Goal: Task Accomplishment & Management: Use online tool/utility

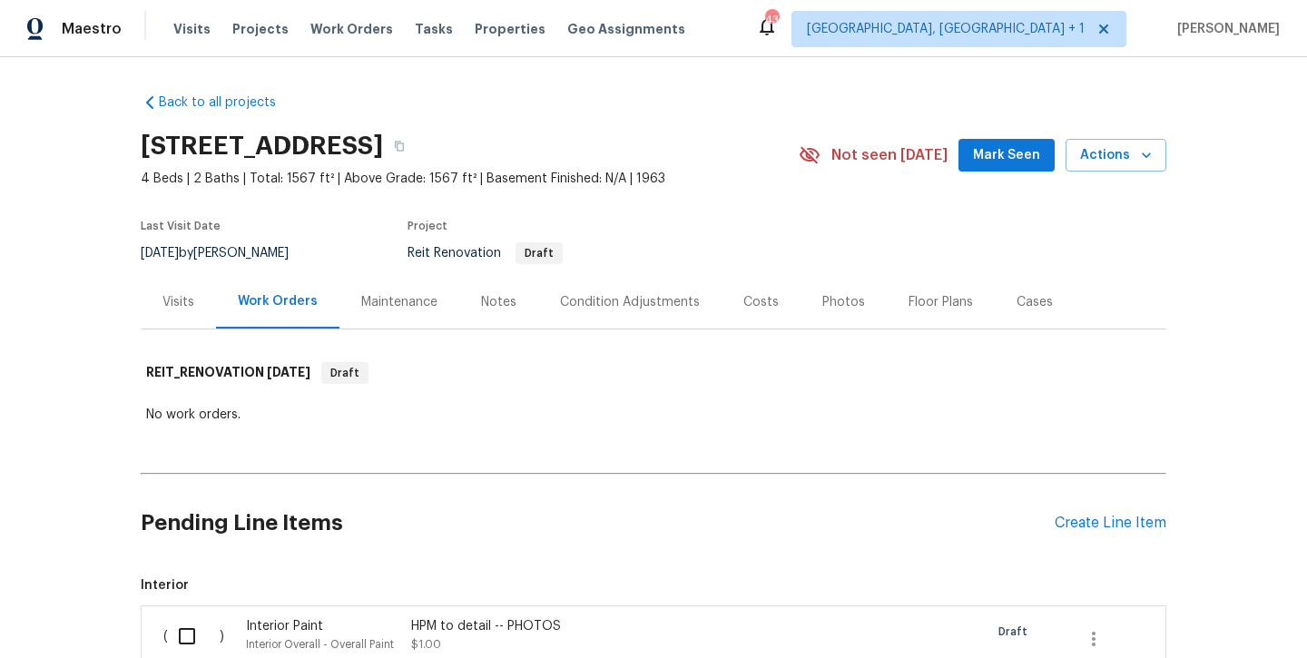
scroll to position [255, 0]
click at [995, 162] on span "Mark Seen" at bounding box center [1006, 155] width 67 height 23
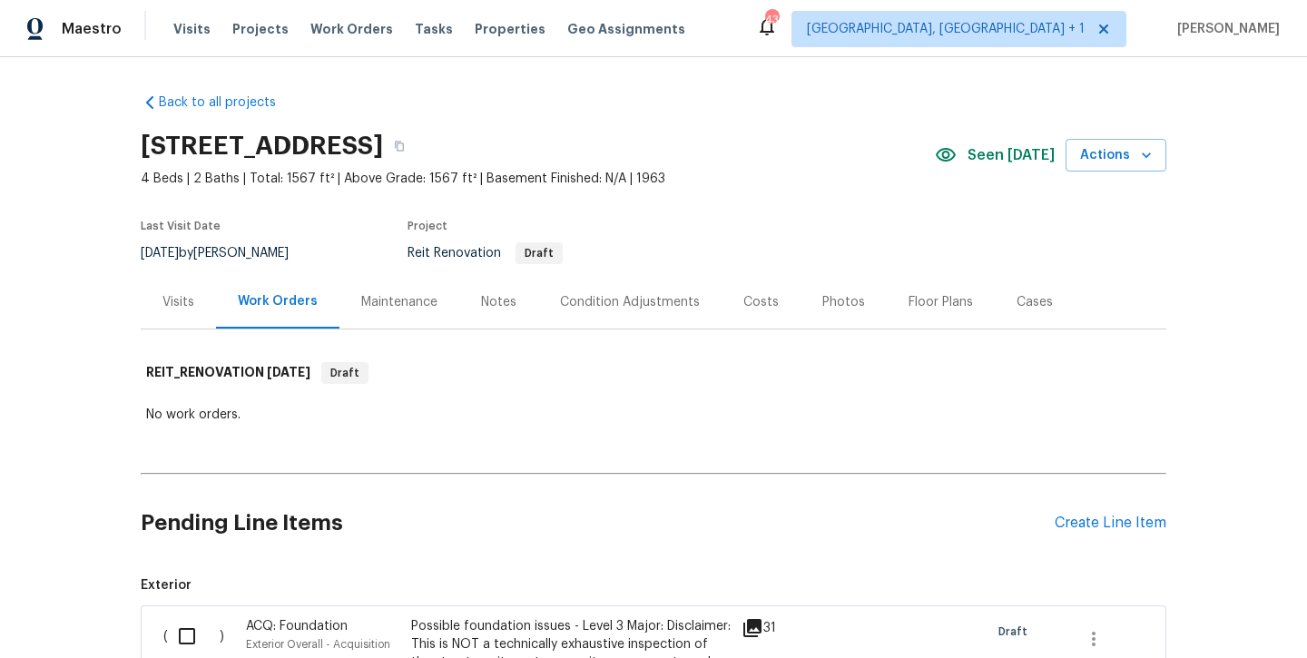
click at [500, 304] on div "Notes" at bounding box center [498, 302] width 35 height 18
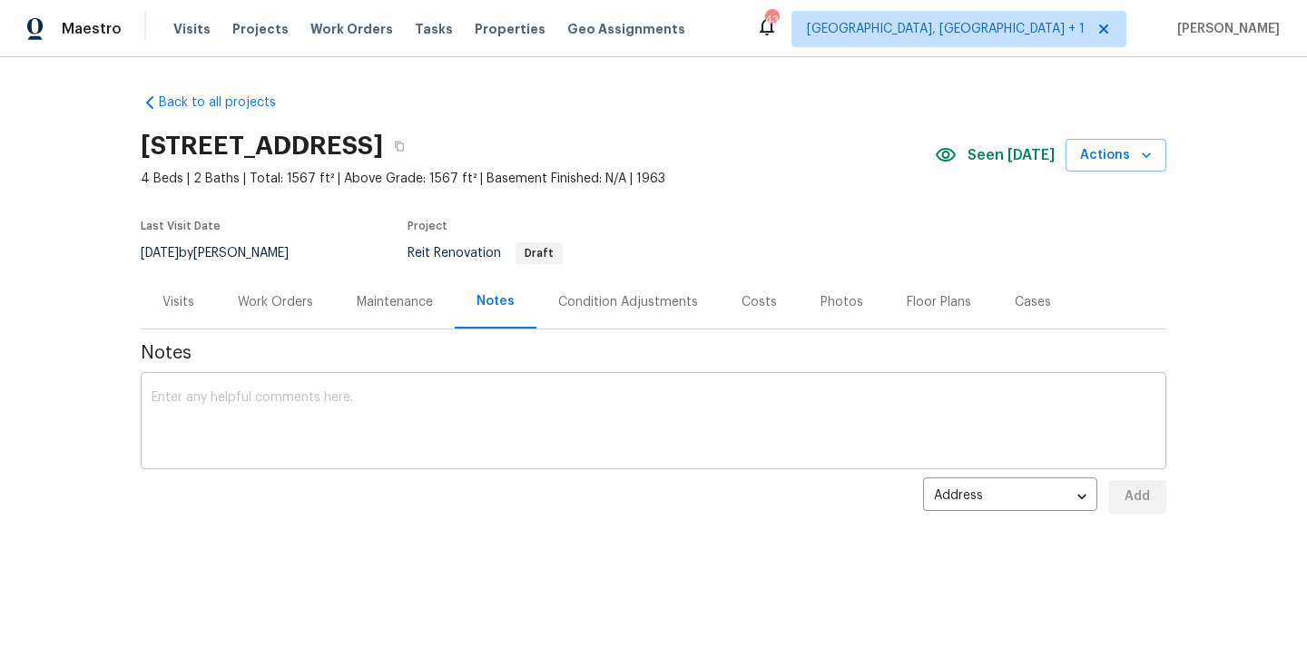
click at [413, 418] on textarea at bounding box center [654, 423] width 1004 height 64
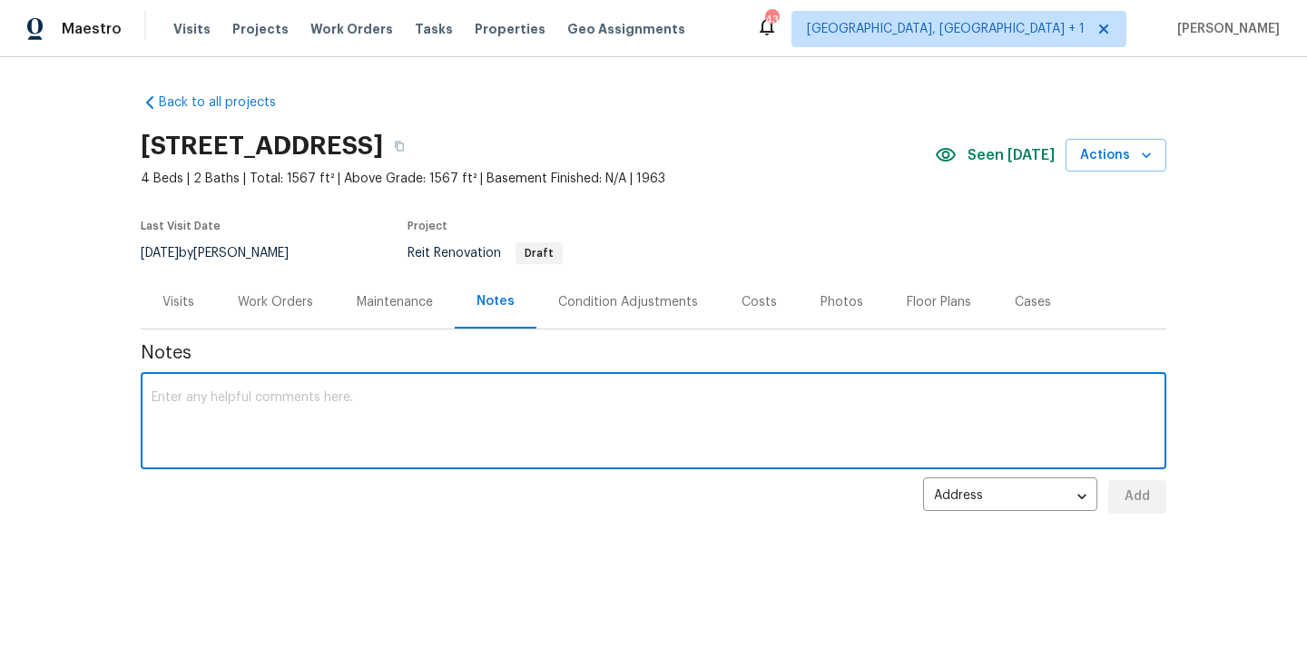
type textarea "W"
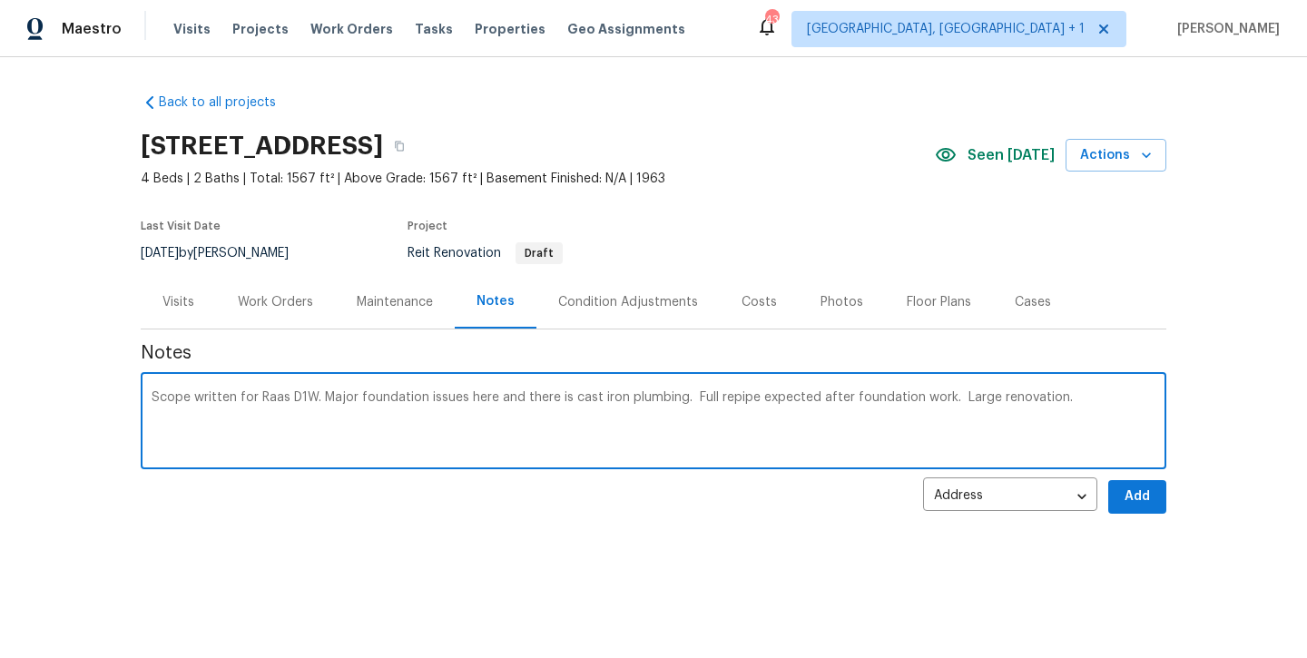
type textarea "Scope written for Raas D1W. Major foundation issues here and there is cast iron…"
click at [1143, 501] on span "Add" at bounding box center [1137, 497] width 29 height 23
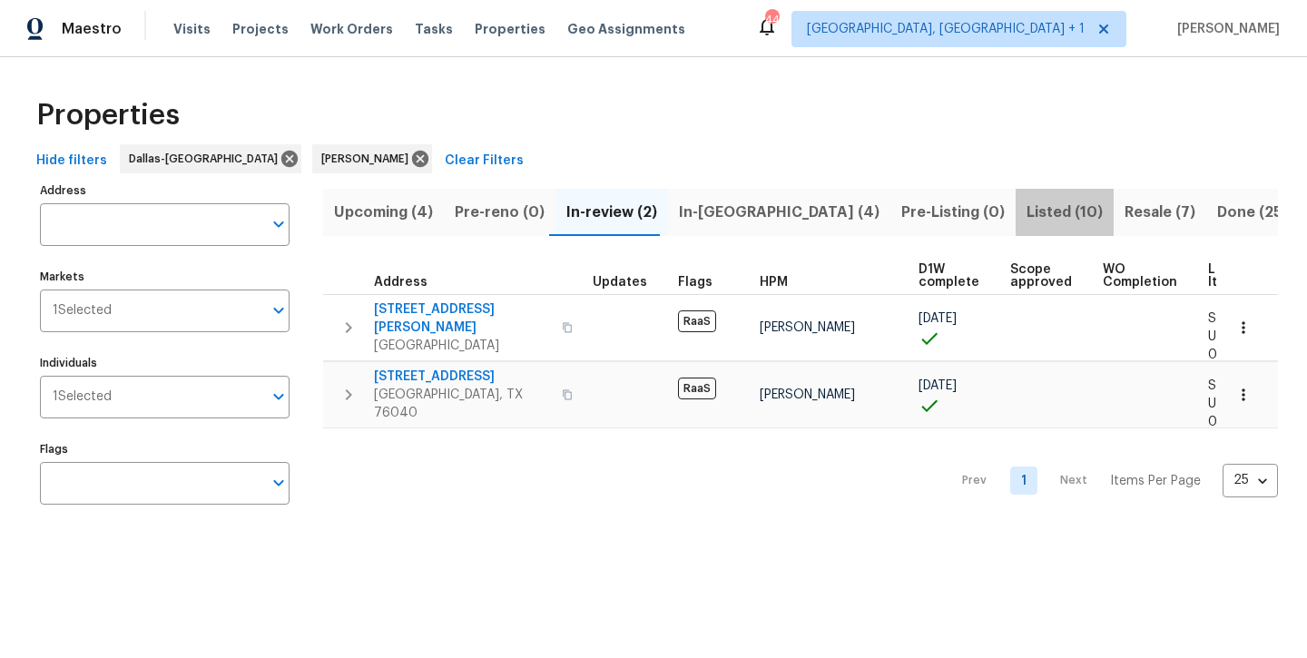
click at [1027, 215] on span "Listed (10)" at bounding box center [1065, 212] width 76 height 25
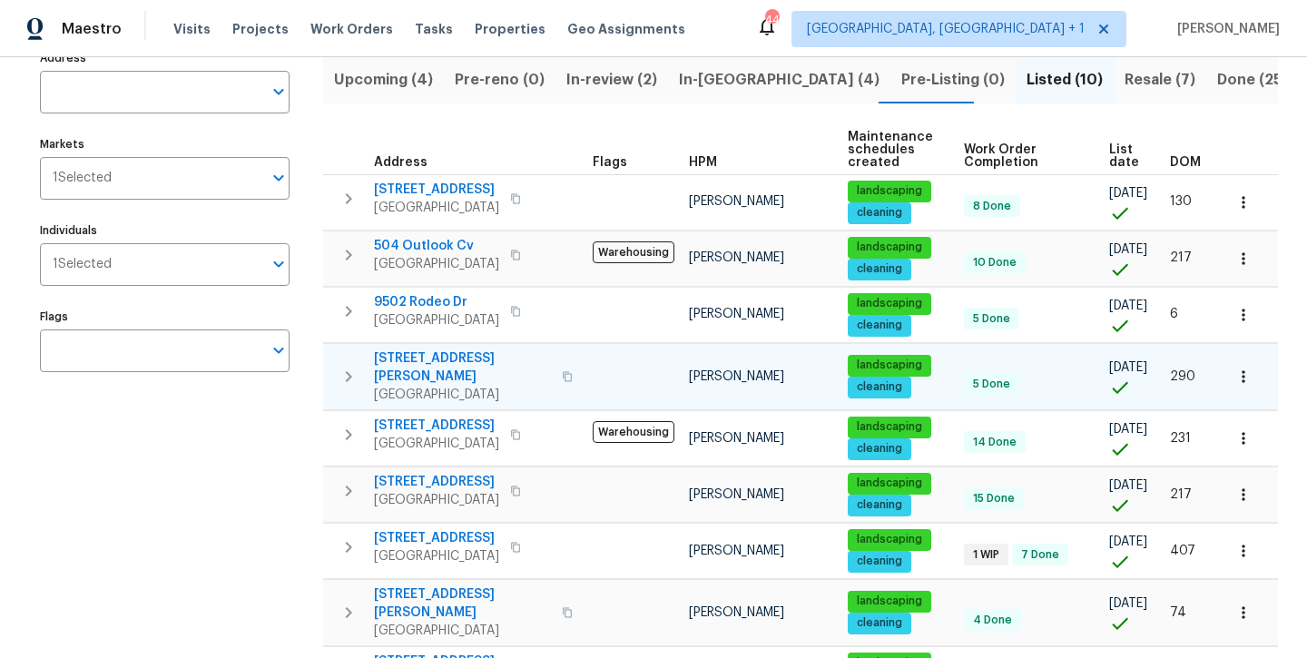
scroll to position [113, 0]
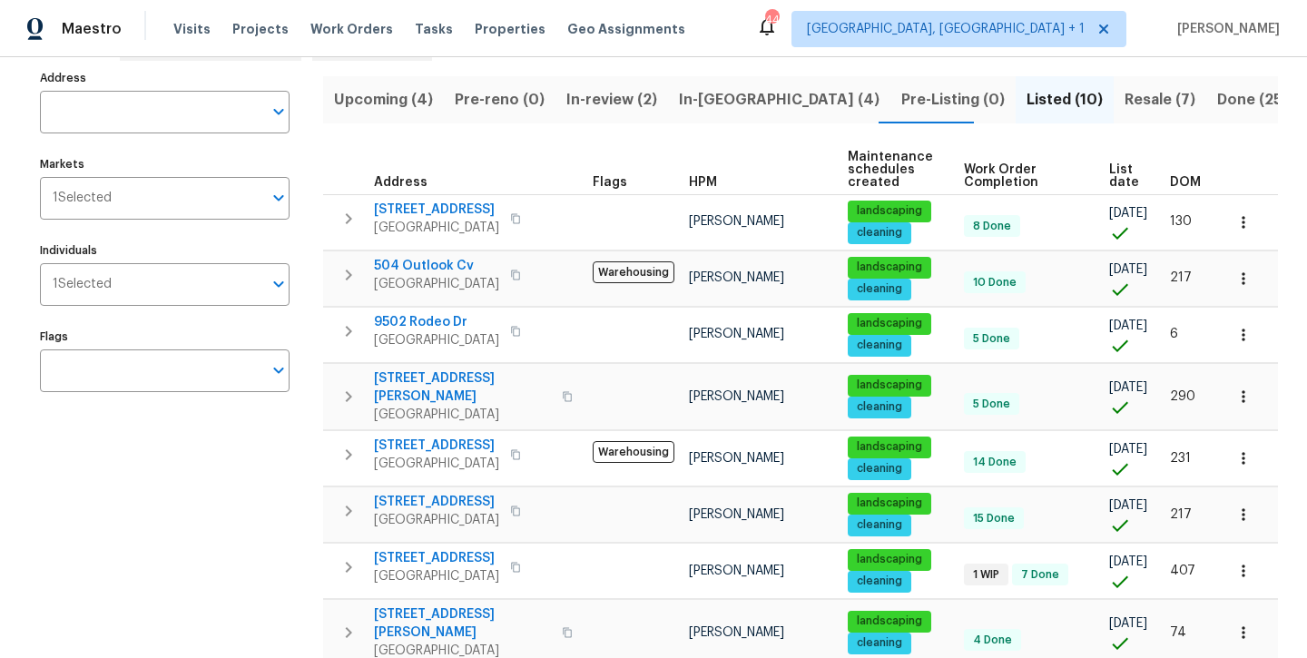
click at [630, 100] on span "In-review (2)" at bounding box center [611, 99] width 91 height 25
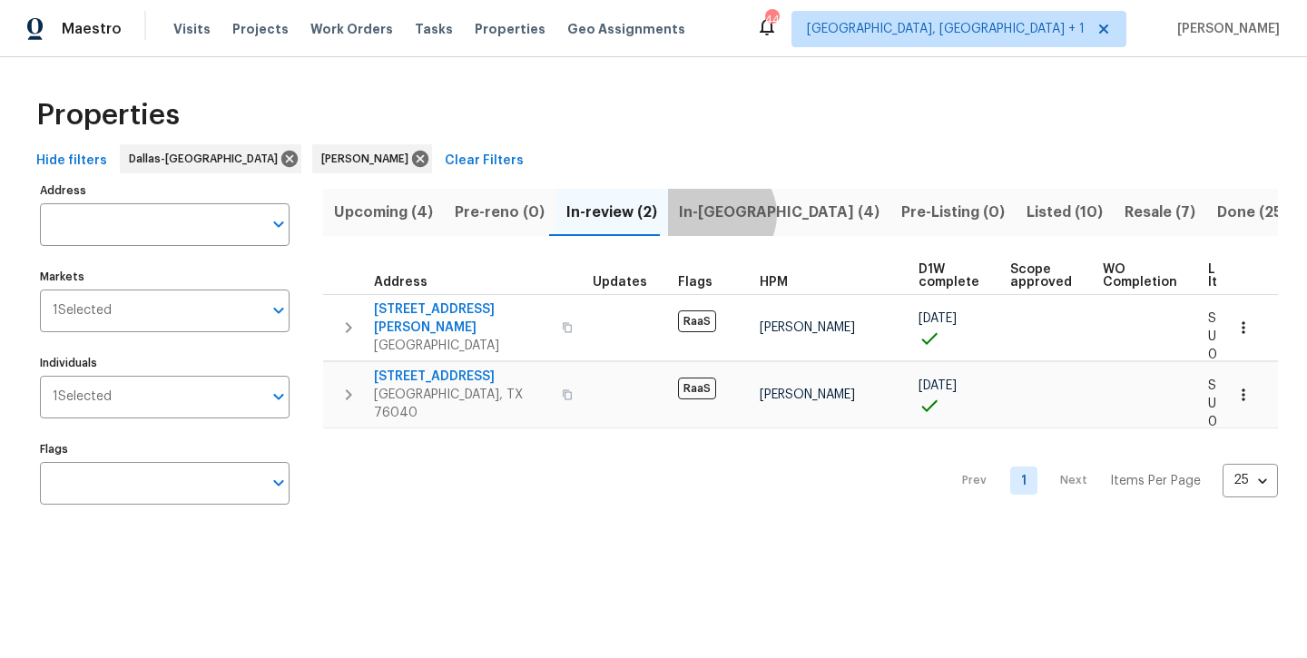
click at [711, 214] on span "In-reno (4)" at bounding box center [779, 212] width 201 height 25
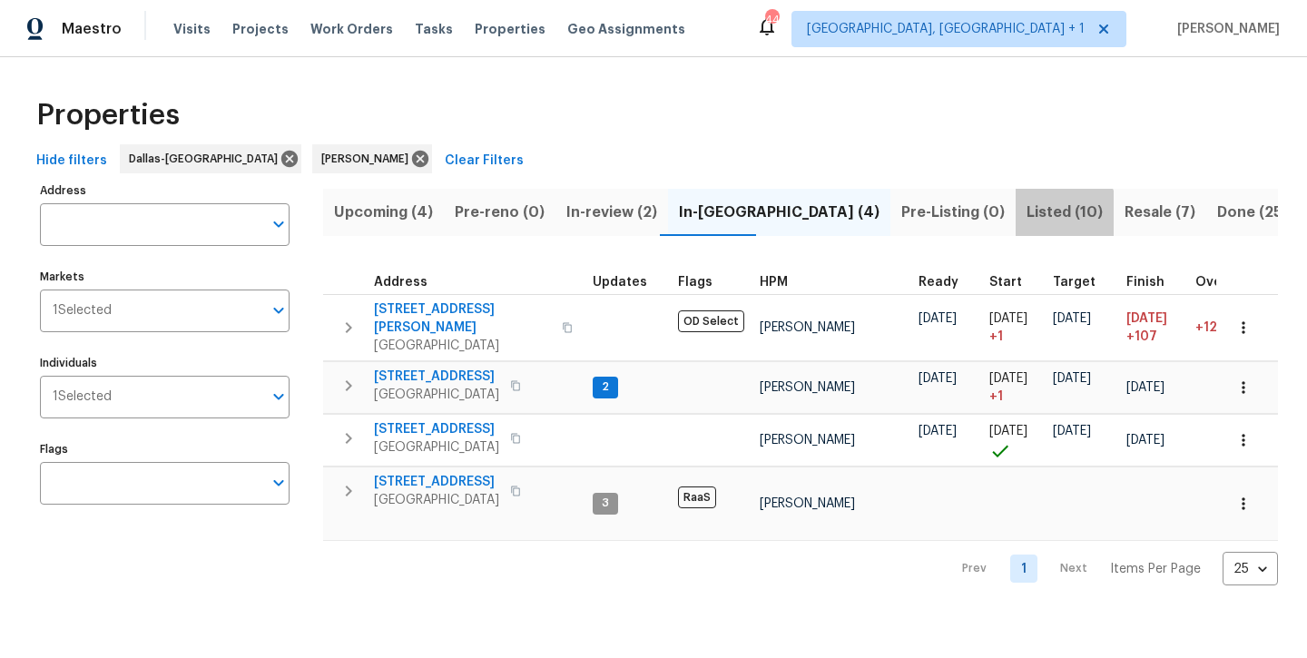
click at [1027, 218] on span "Listed (10)" at bounding box center [1065, 212] width 76 height 25
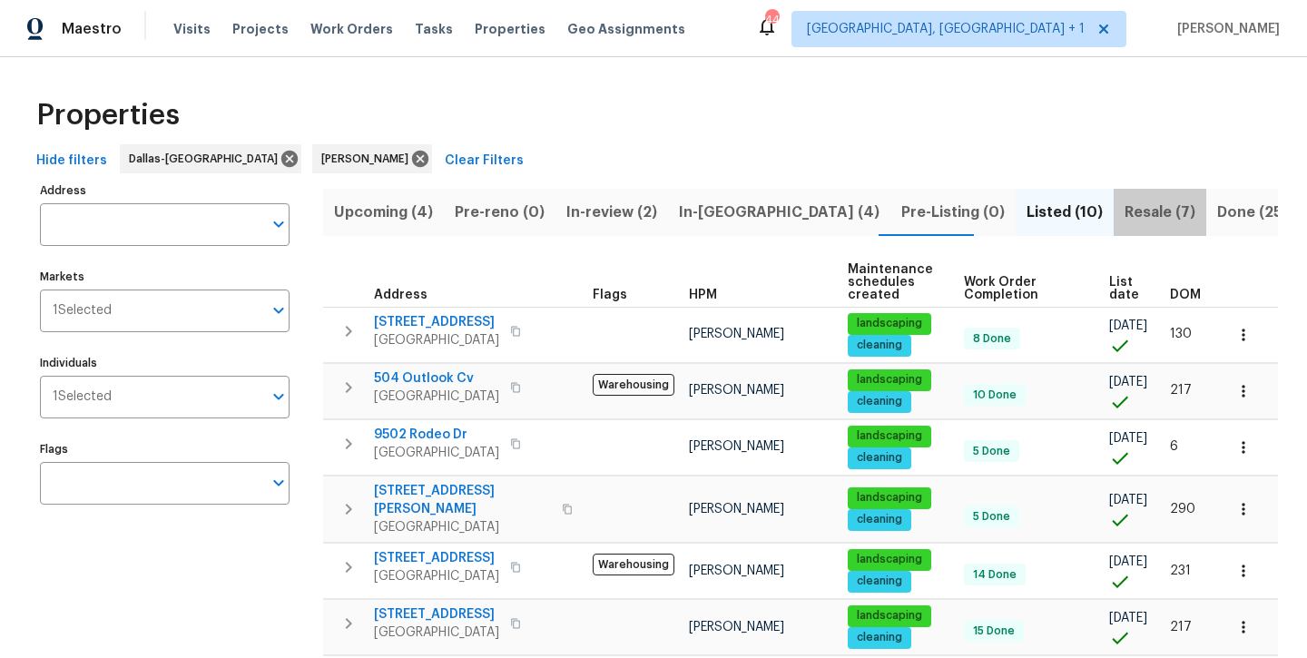
click at [1125, 204] on span "Resale (7)" at bounding box center [1160, 212] width 71 height 25
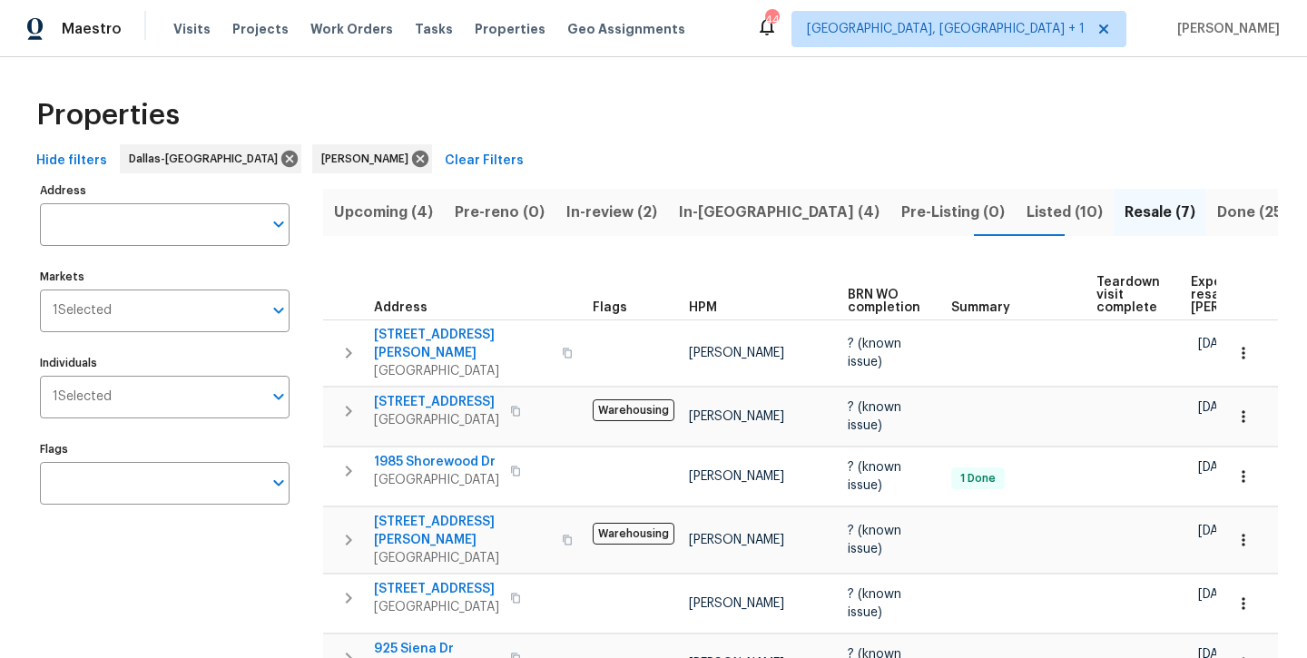
click at [1217, 214] on span "Done (256)" at bounding box center [1257, 212] width 81 height 25
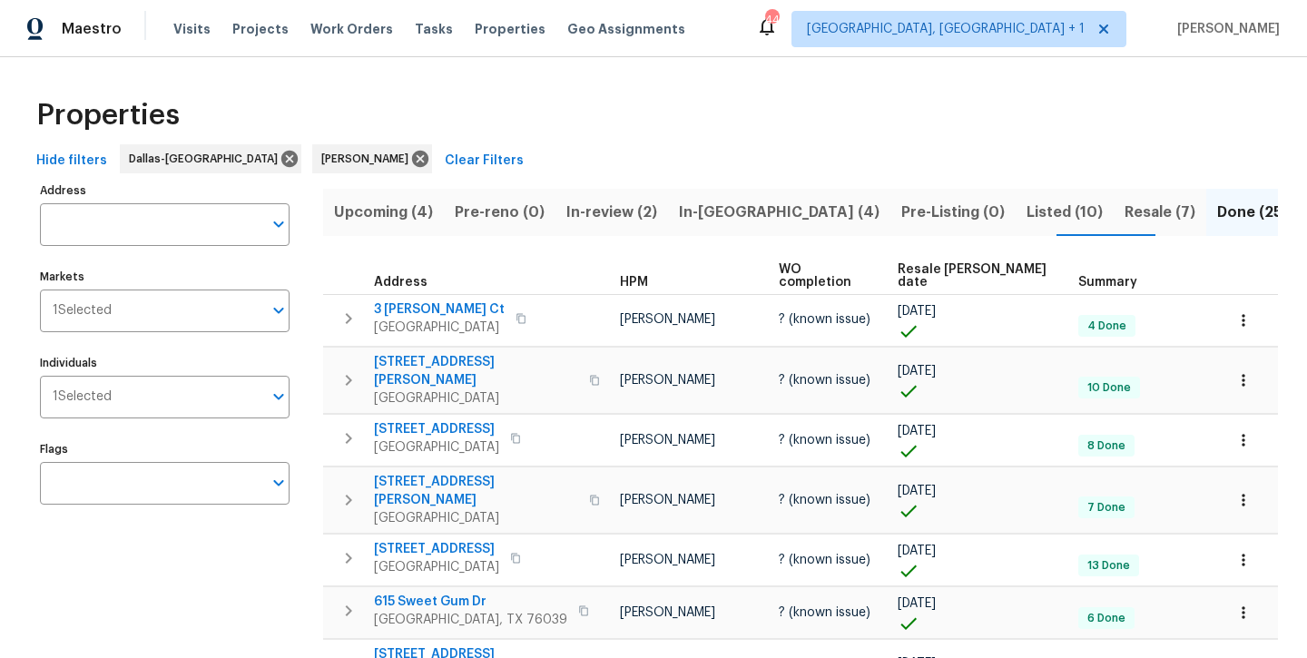
click at [698, 221] on span "In-reno (4)" at bounding box center [779, 212] width 201 height 25
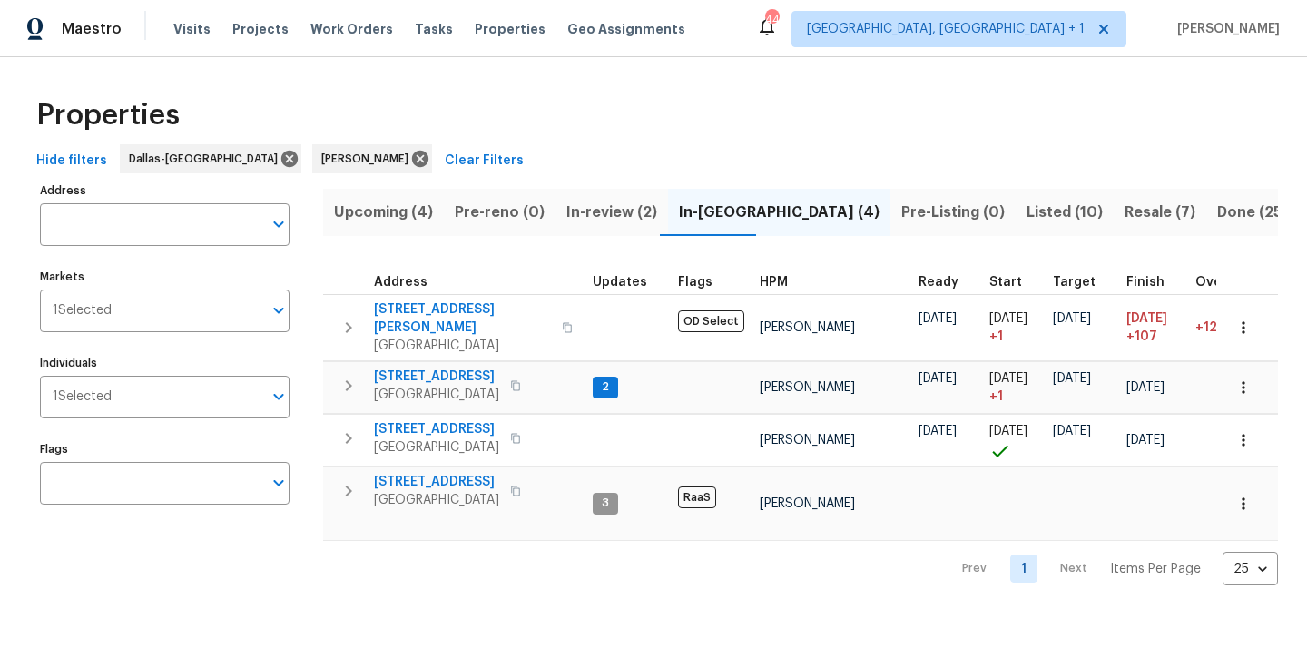
click at [595, 221] on span "In-review (2)" at bounding box center [611, 212] width 91 height 25
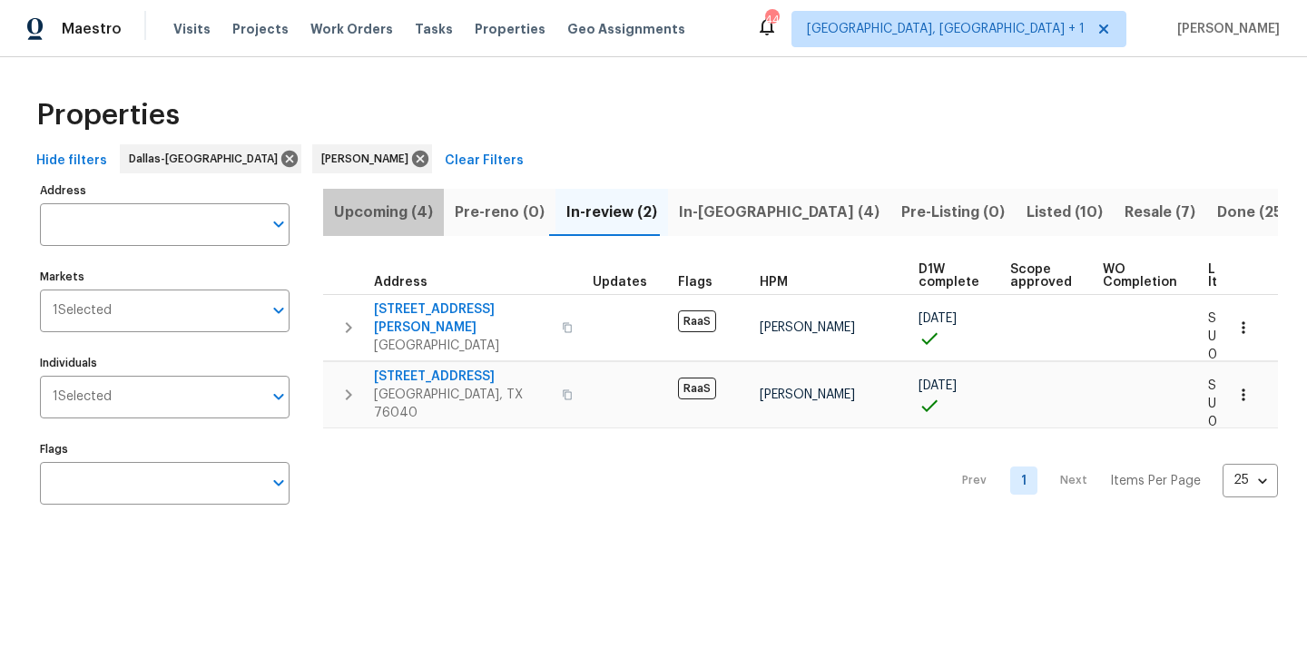
click at [386, 214] on span "Upcoming (4)" at bounding box center [383, 212] width 99 height 25
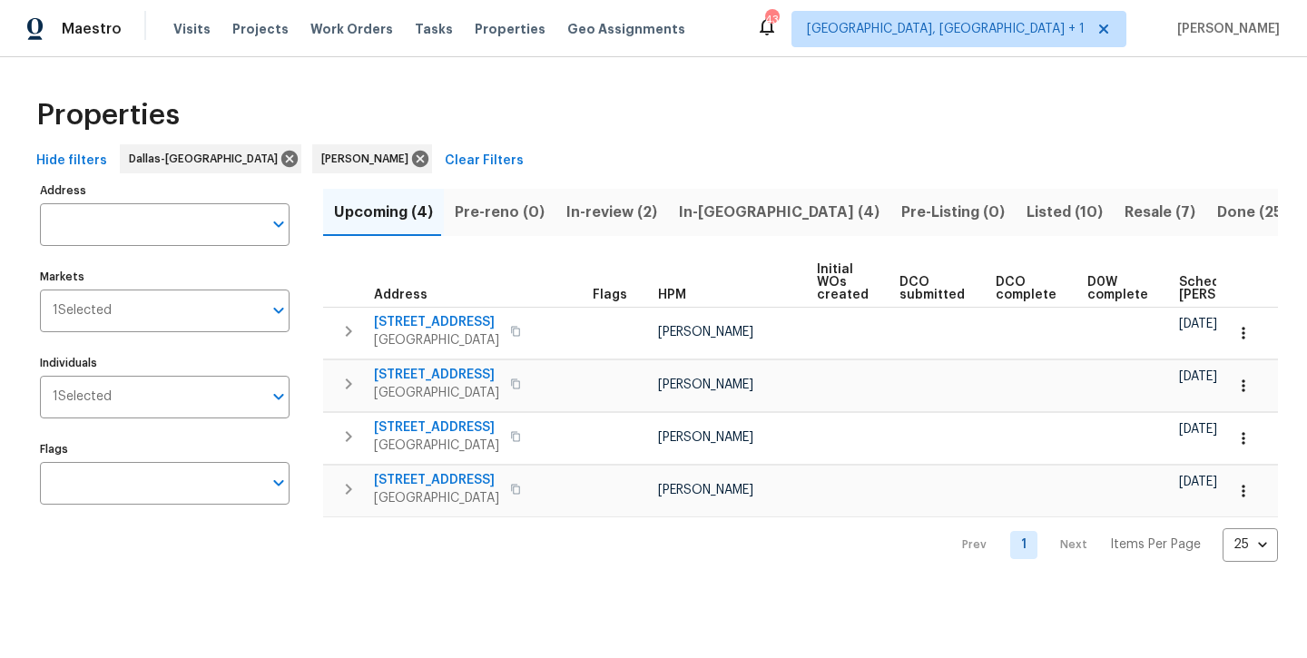
click at [594, 223] on span "In-review (2)" at bounding box center [611, 212] width 91 height 25
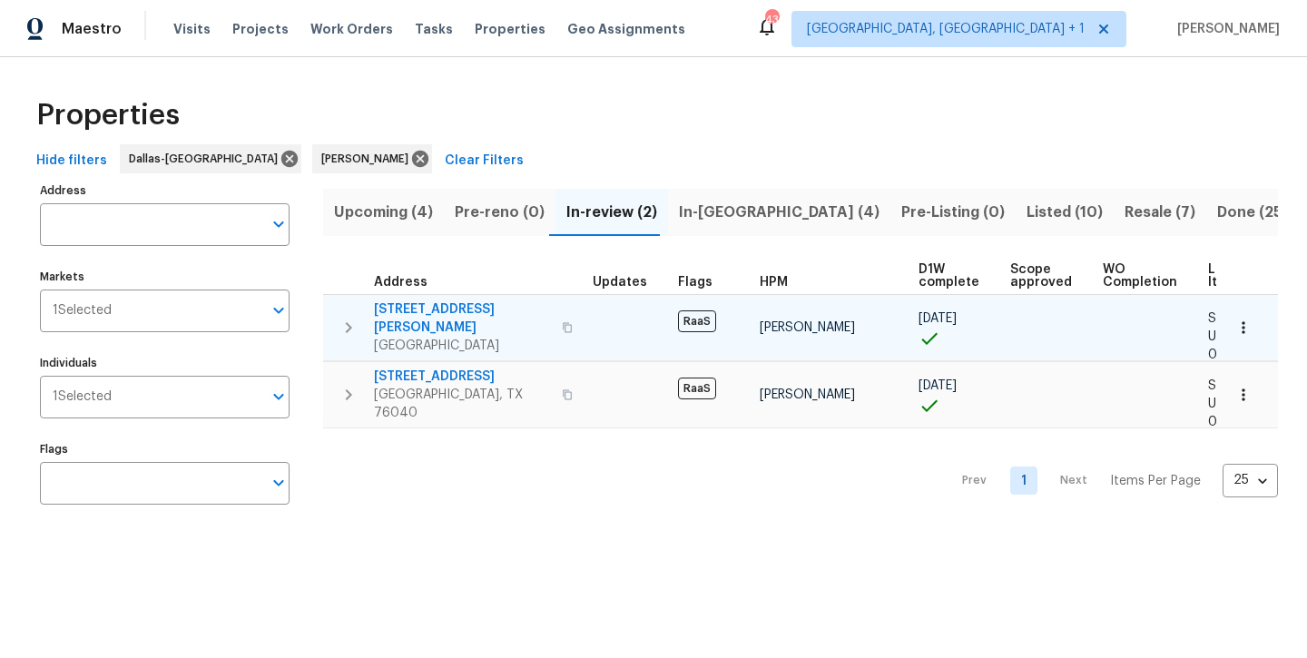
click at [448, 312] on span "7312 Andrea Ct" at bounding box center [462, 318] width 177 height 36
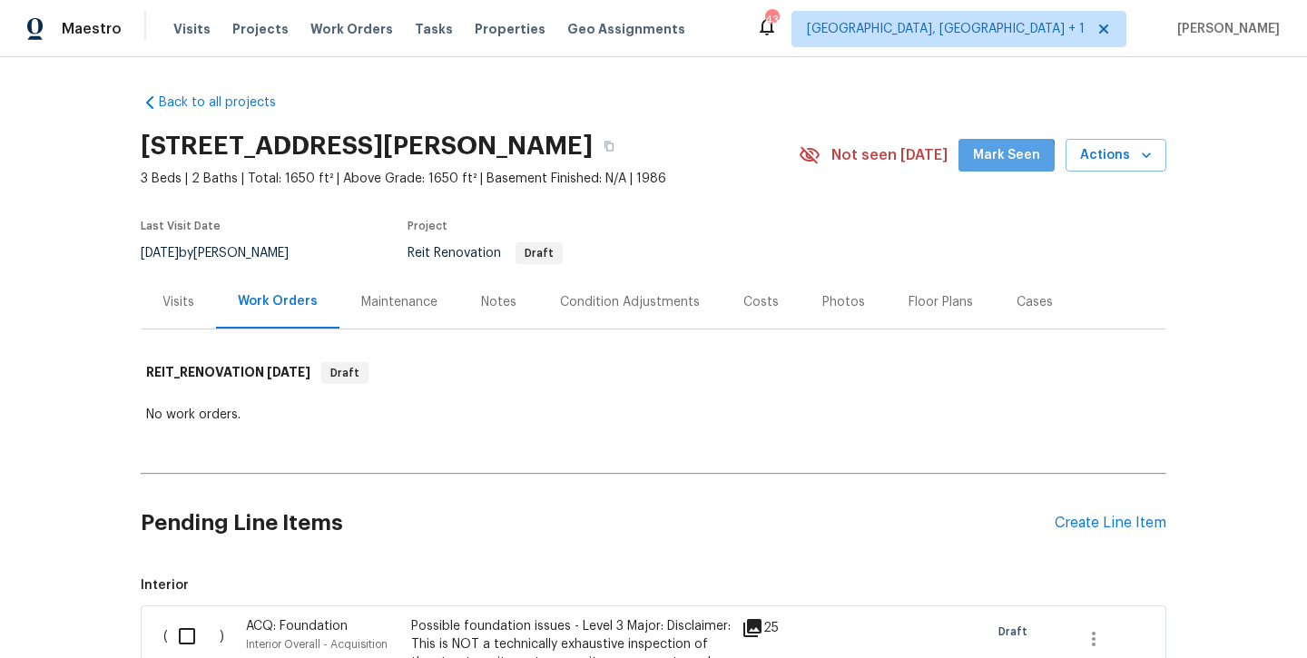
click at [983, 163] on span "Mark Seen" at bounding box center [1006, 155] width 67 height 23
click at [502, 302] on div "Notes" at bounding box center [498, 302] width 35 height 18
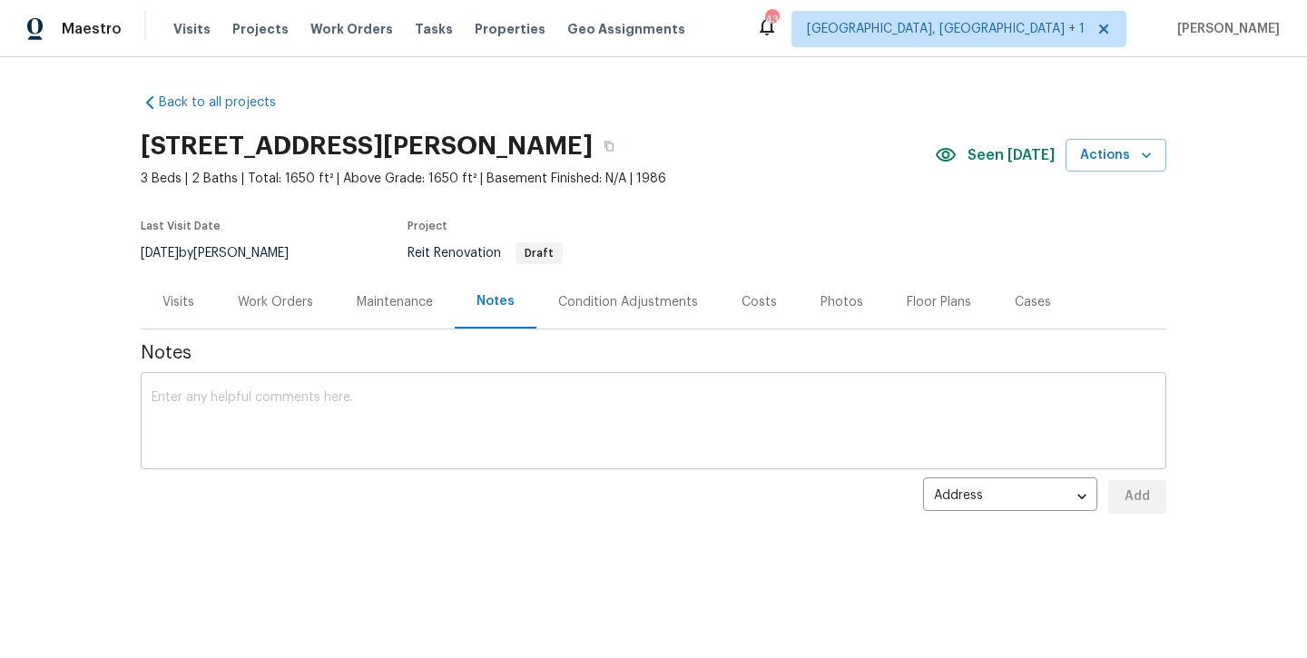
click at [408, 402] on textarea at bounding box center [654, 423] width 1004 height 64
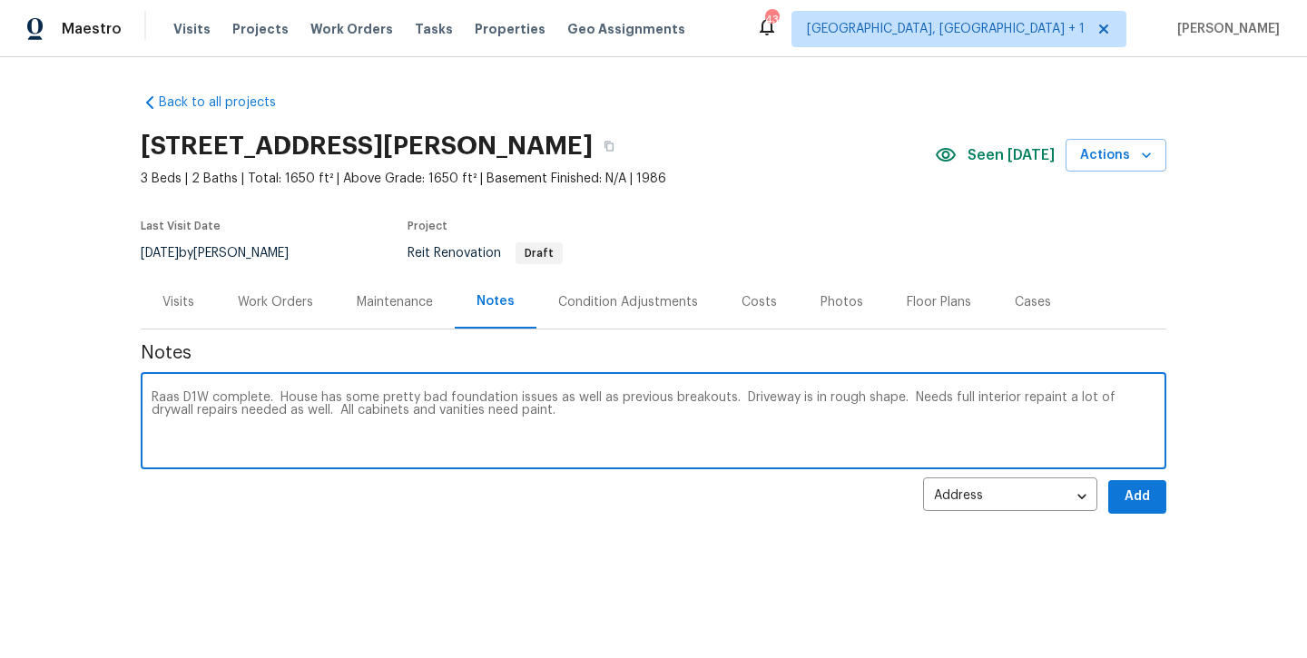
type textarea "Raas D1W complete. House has some pretty bad foundation issues as well as previ…"
